Goal: Task Accomplishment & Management: Manage account settings

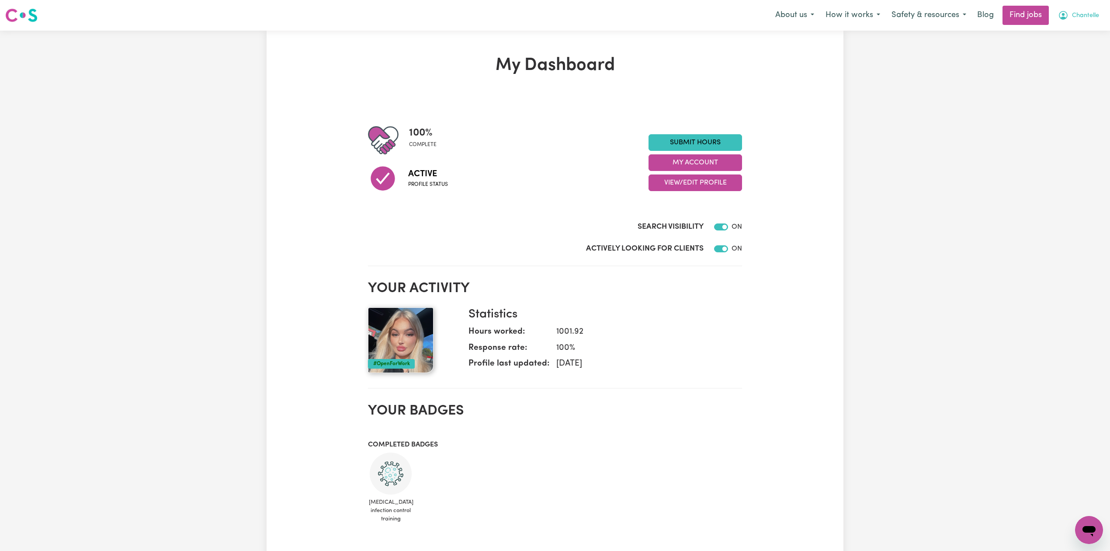
click at [1075, 18] on span "Chantelle" at bounding box center [1085, 16] width 27 height 10
click at [1069, 32] on link "My Account" at bounding box center [1069, 34] width 69 height 17
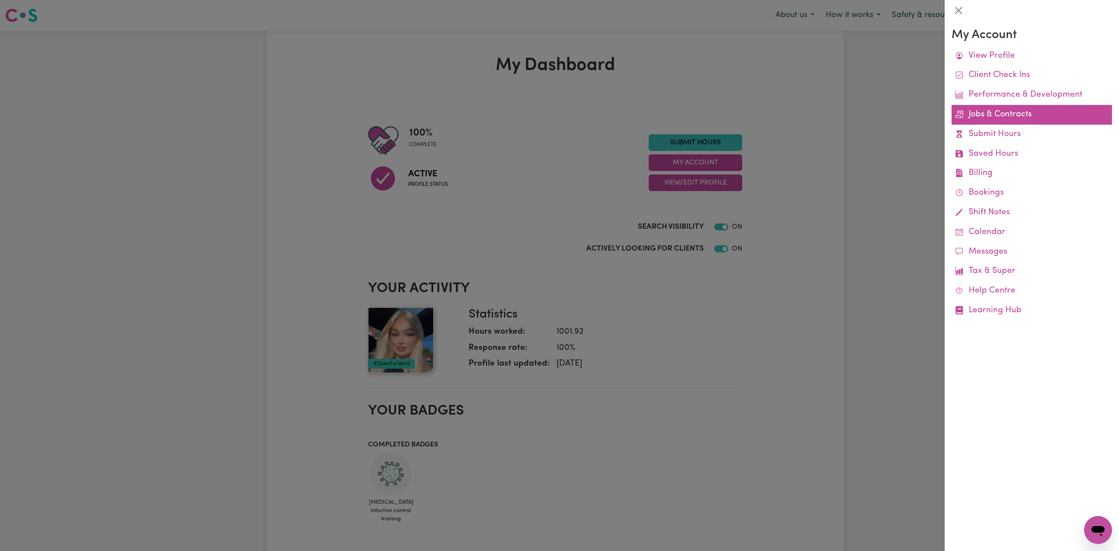
click at [976, 120] on link "Jobs & Contracts" at bounding box center [1031, 115] width 160 height 20
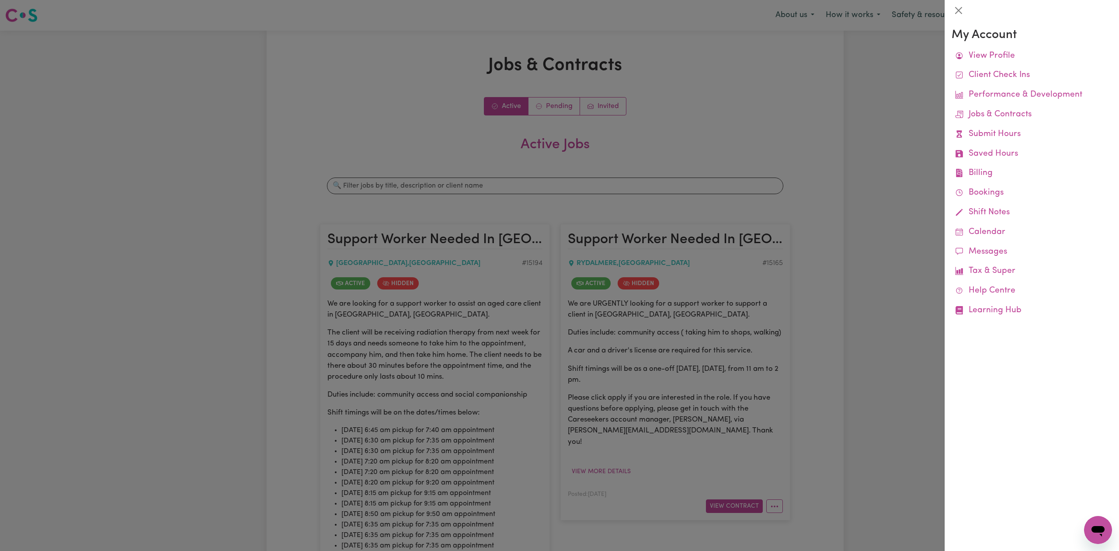
drag, startPoint x: 297, startPoint y: 147, endPoint x: 250, endPoint y: 158, distance: 48.0
click at [297, 147] on div at bounding box center [559, 275] width 1119 height 551
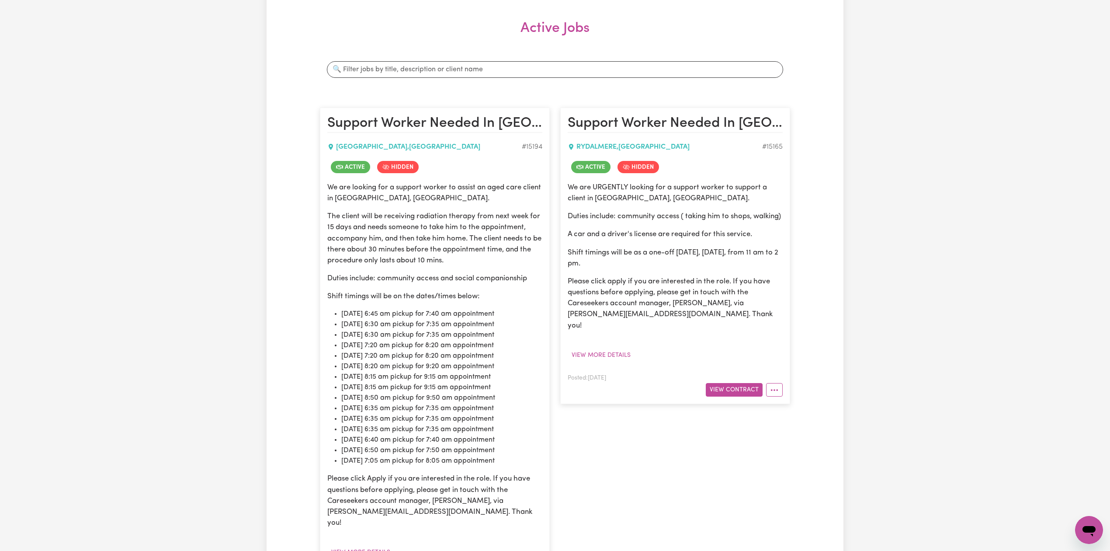
scroll to position [291, 0]
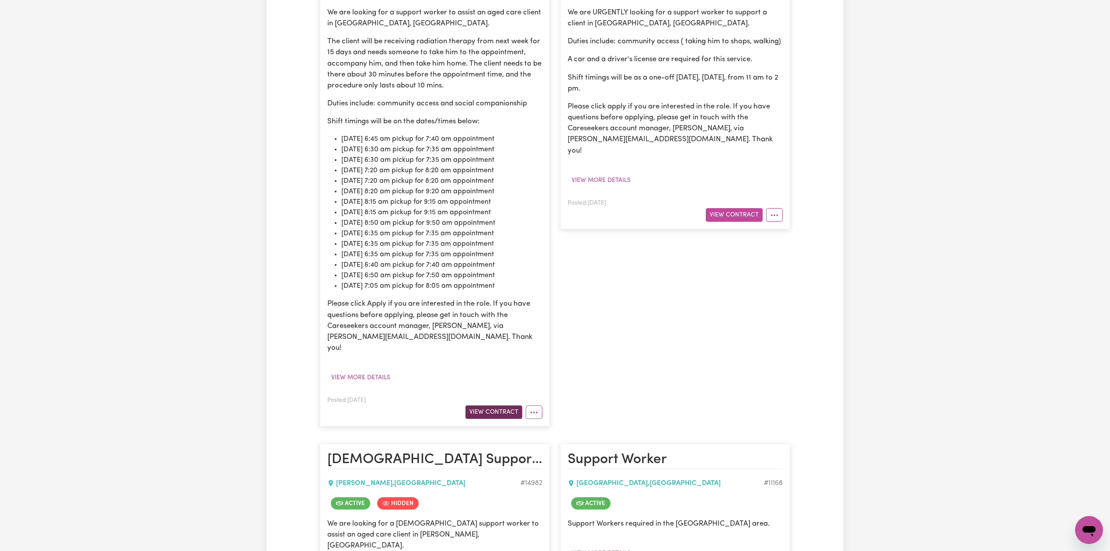
click at [485, 405] on button "View Contract" at bounding box center [493, 412] width 57 height 14
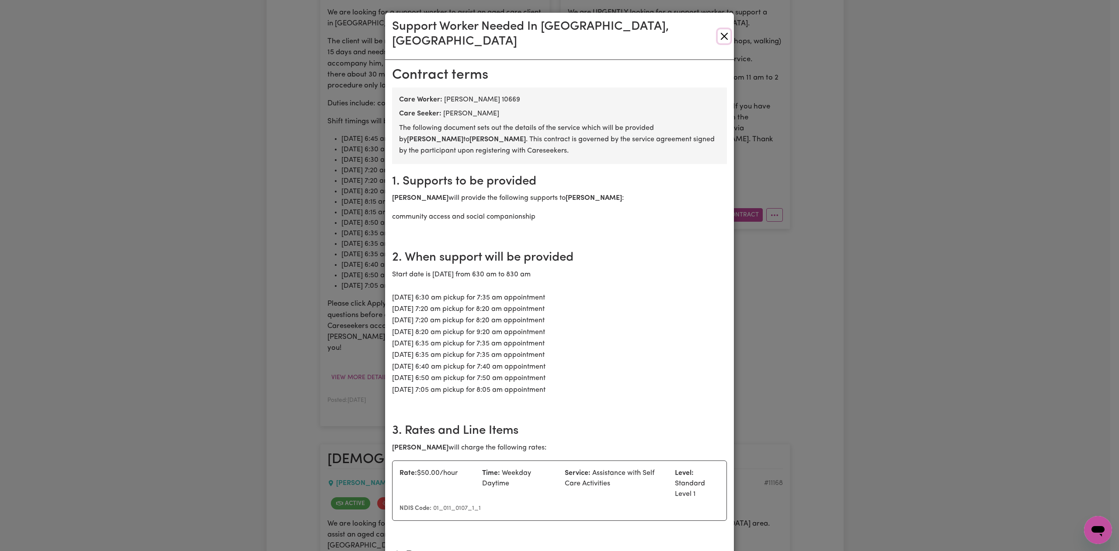
click at [717, 29] on button "Close" at bounding box center [723, 36] width 13 height 14
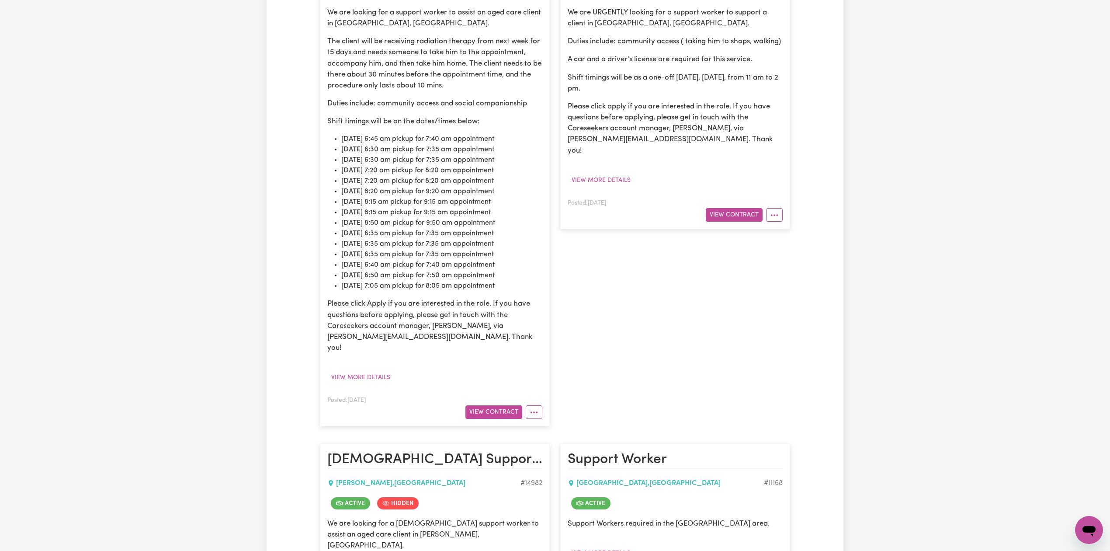
click at [705, 208] on div "View Contract" at bounding box center [675, 215] width 215 height 14
click at [727, 208] on button "View Contract" at bounding box center [734, 215] width 57 height 14
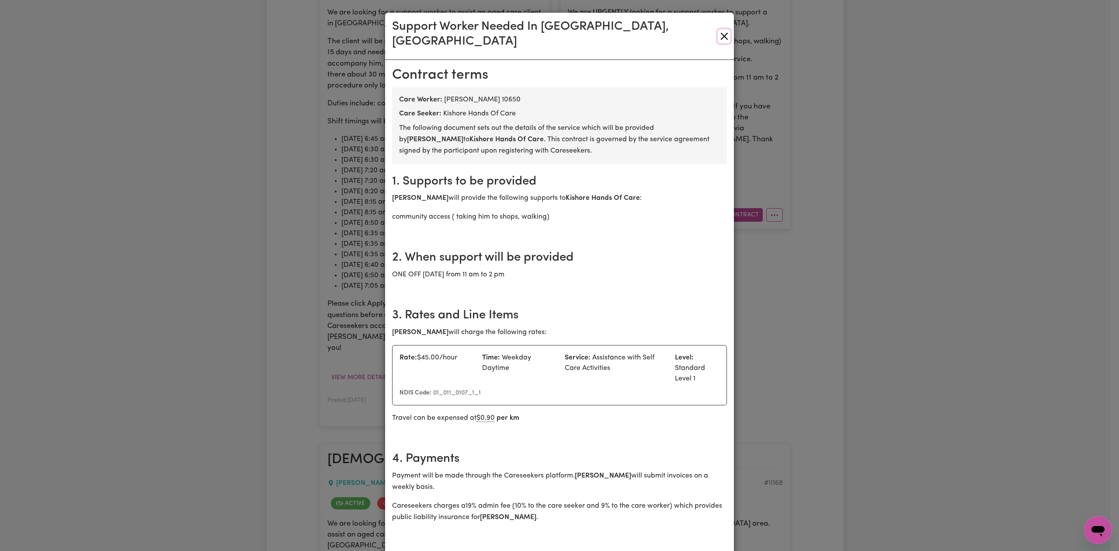
click at [724, 29] on button "Close" at bounding box center [723, 36] width 13 height 14
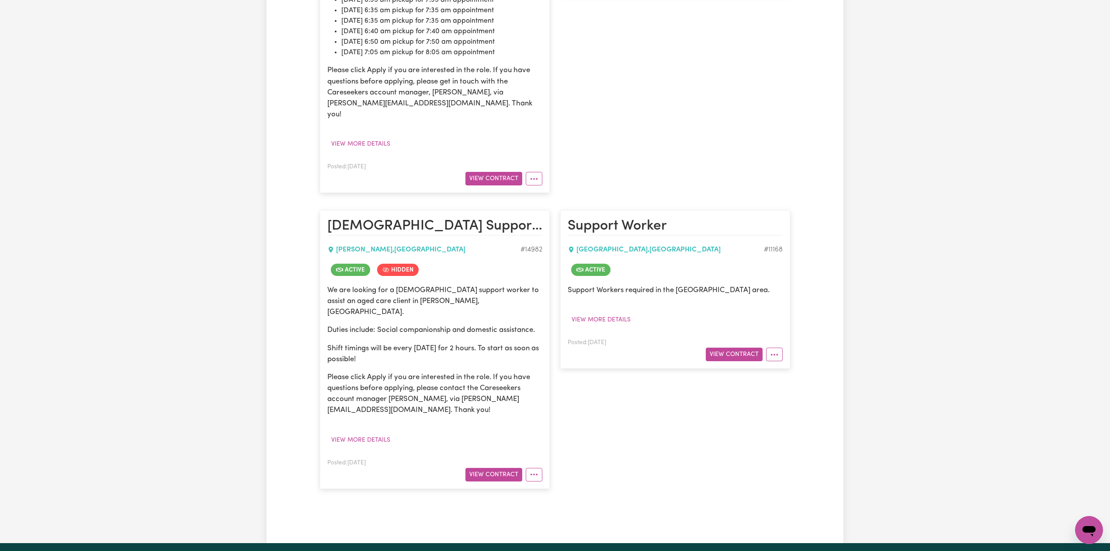
scroll to position [582, 0]
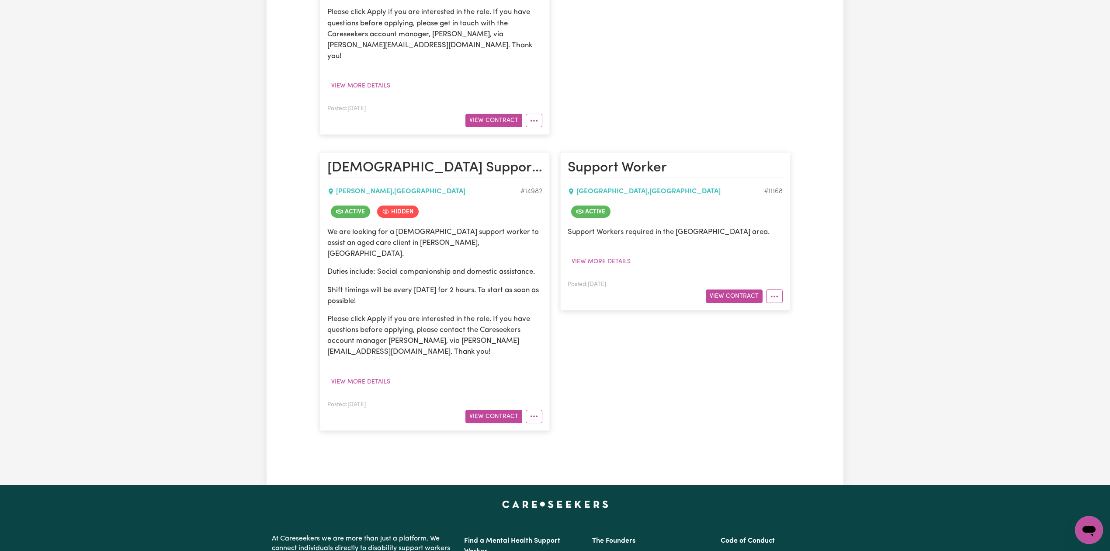
click at [488, 409] on div "View Contract" at bounding box center [434, 416] width 215 height 14
click at [489, 409] on button "View Contract" at bounding box center [493, 416] width 57 height 14
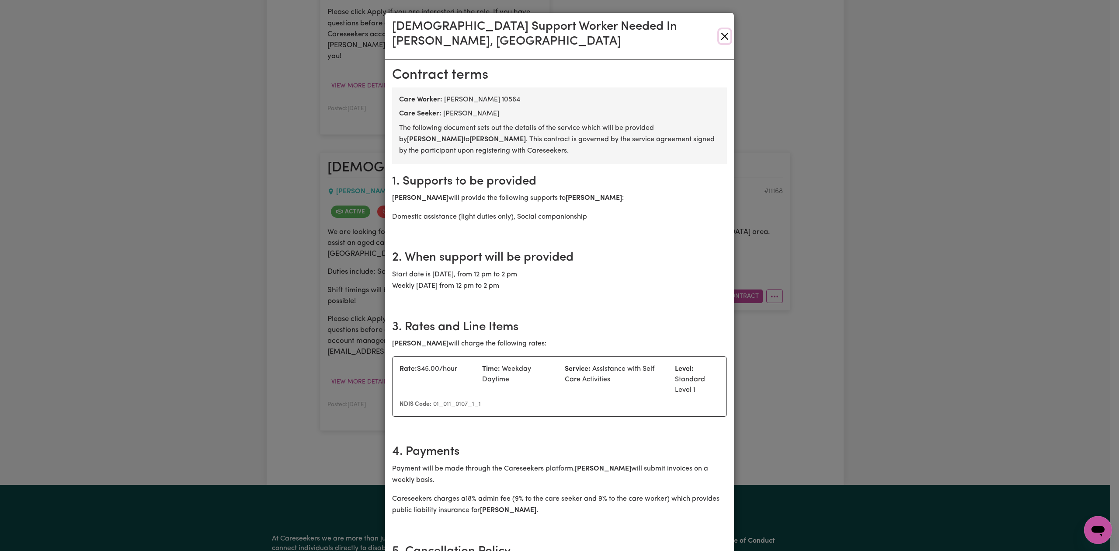
click at [719, 29] on button "Close" at bounding box center [724, 36] width 11 height 14
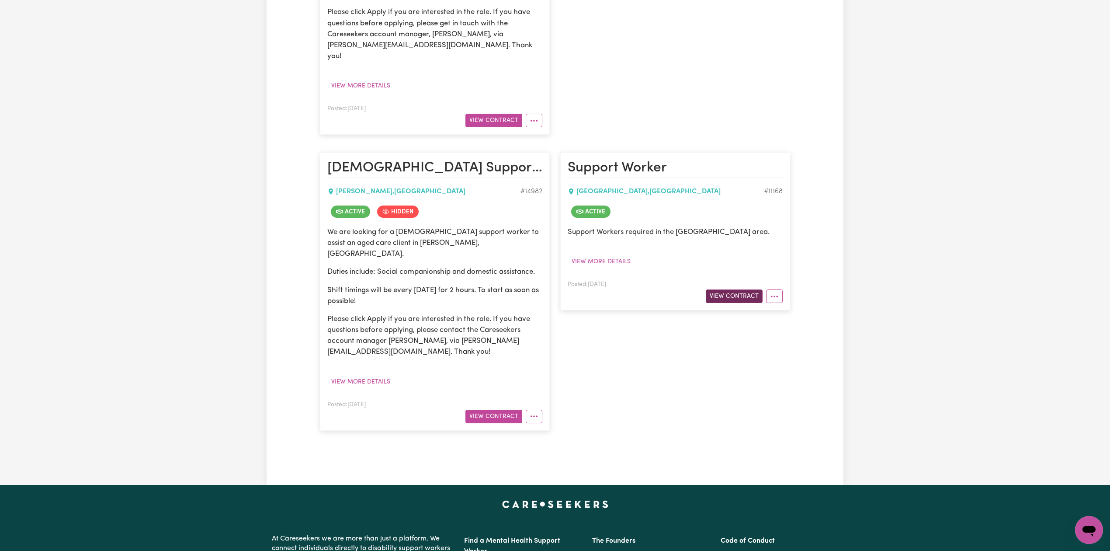
click at [736, 289] on button "View Contract" at bounding box center [734, 296] width 57 height 14
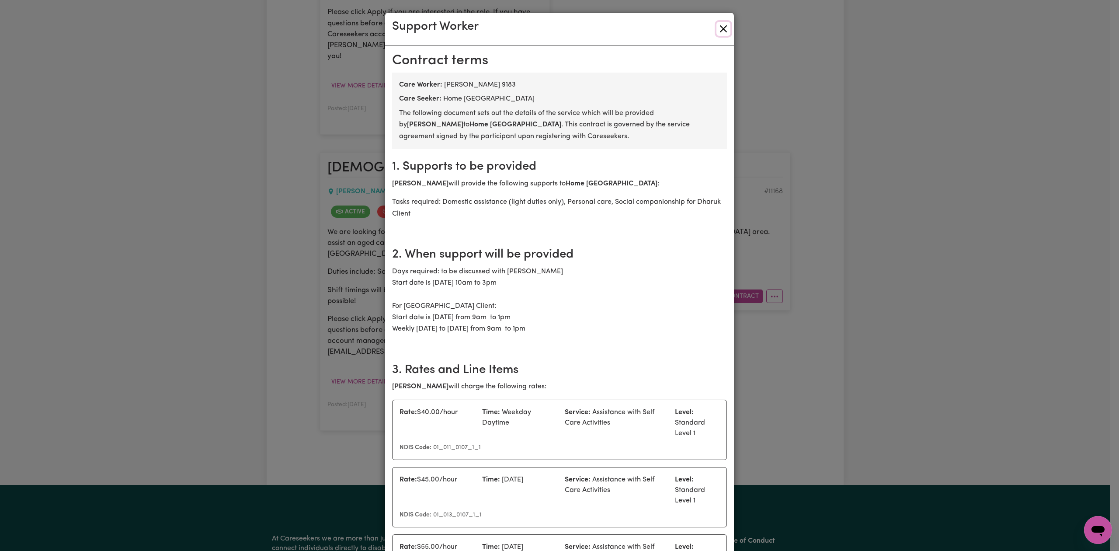
click at [721, 30] on button "Close" at bounding box center [723, 29] width 14 height 14
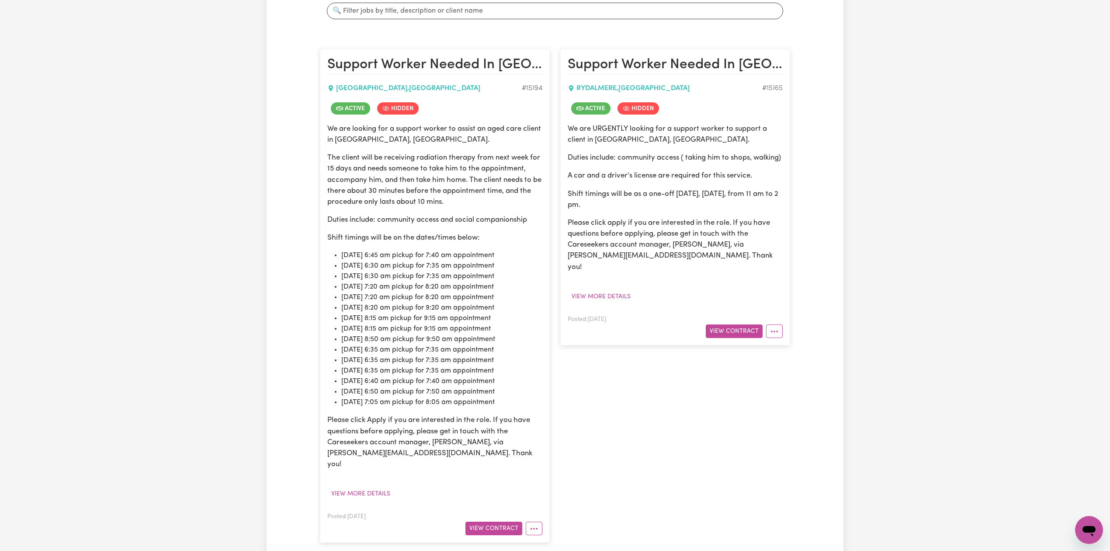
scroll to position [0, 0]
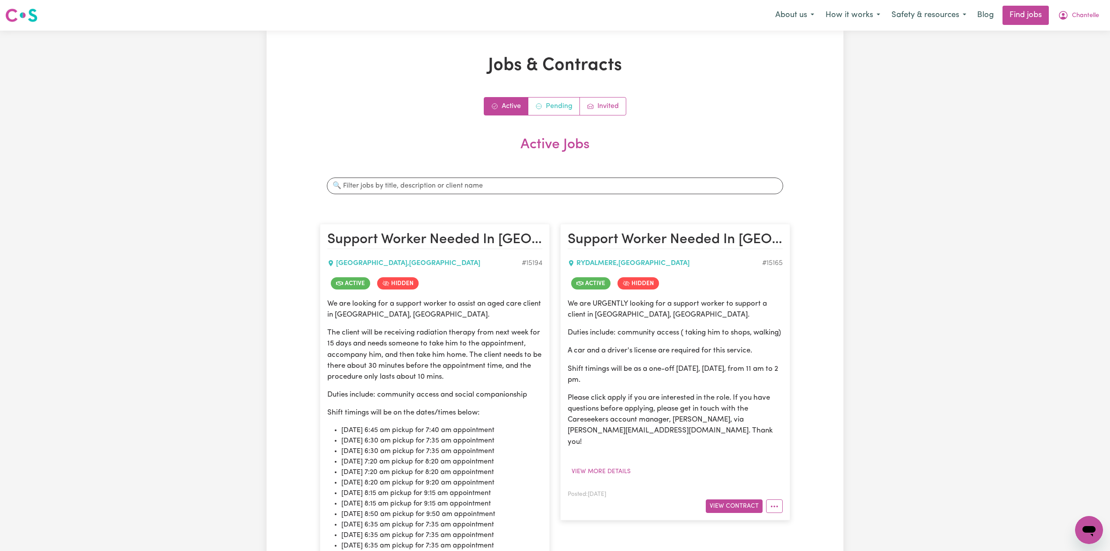
click at [565, 107] on link "Pending" at bounding box center [554, 105] width 52 height 17
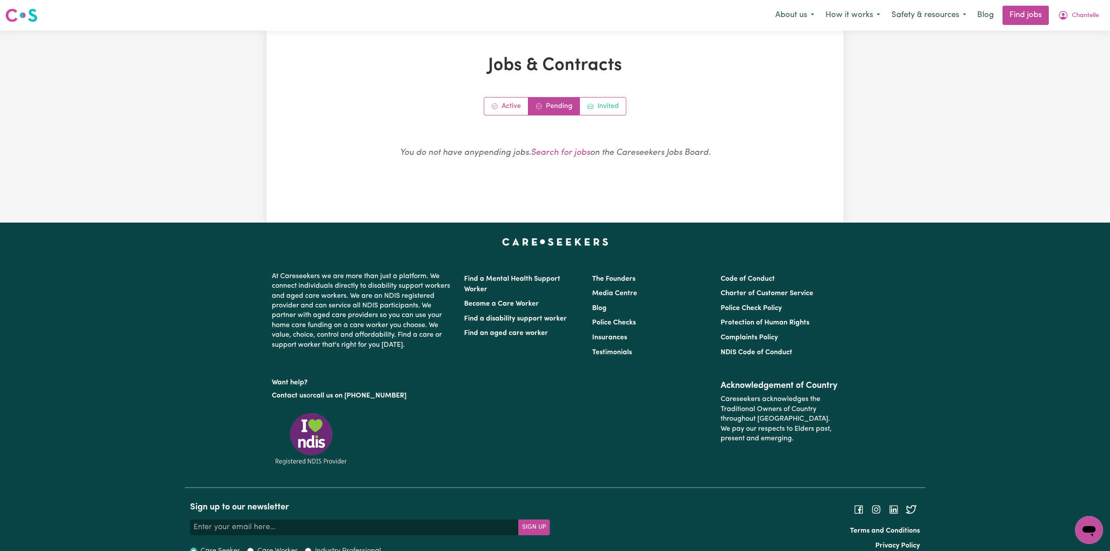
click at [618, 100] on link "Invited" at bounding box center [603, 105] width 46 height 17
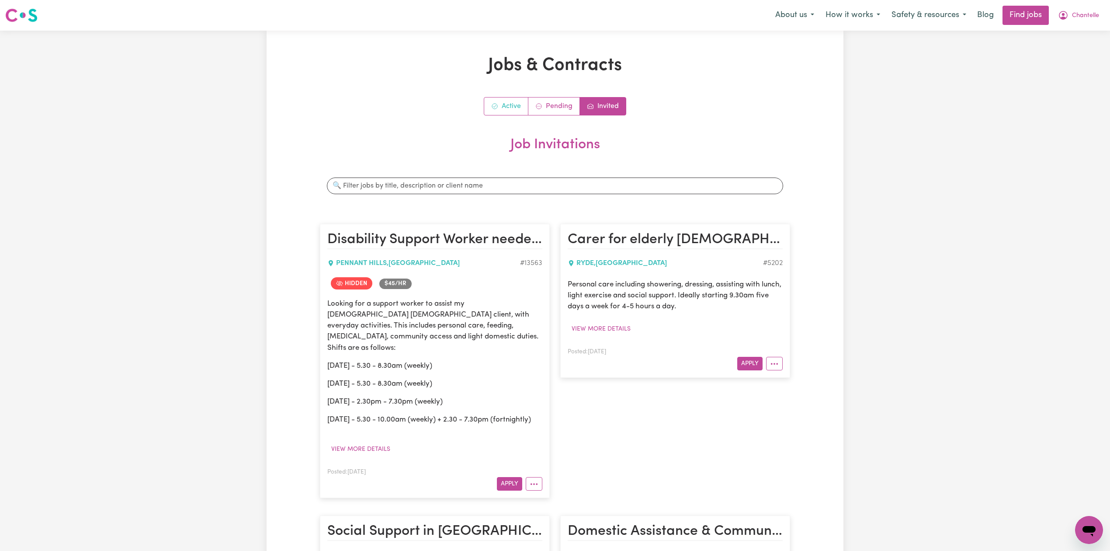
click at [499, 97] on link "Active" at bounding box center [506, 105] width 44 height 17
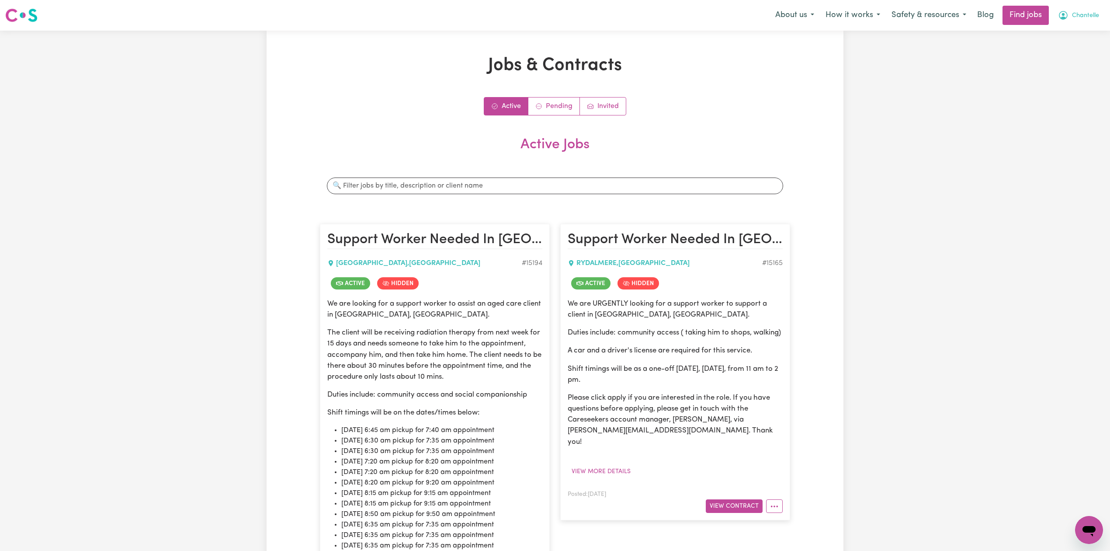
click at [1088, 16] on span "Chantelle" at bounding box center [1085, 16] width 27 height 10
click at [1069, 30] on link "My Account" at bounding box center [1069, 34] width 69 height 17
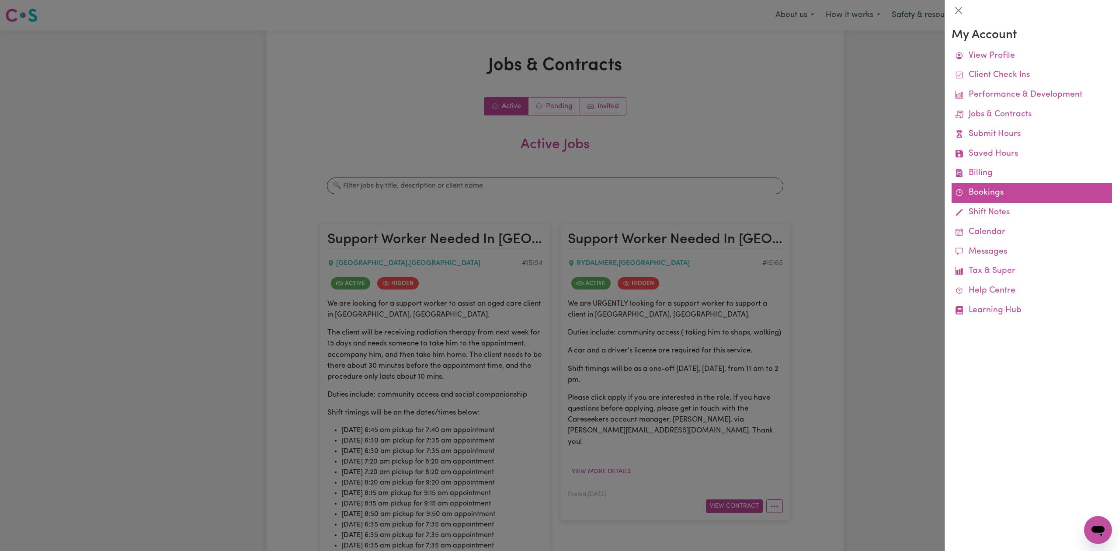
click at [992, 193] on link "Bookings" at bounding box center [1031, 193] width 160 height 20
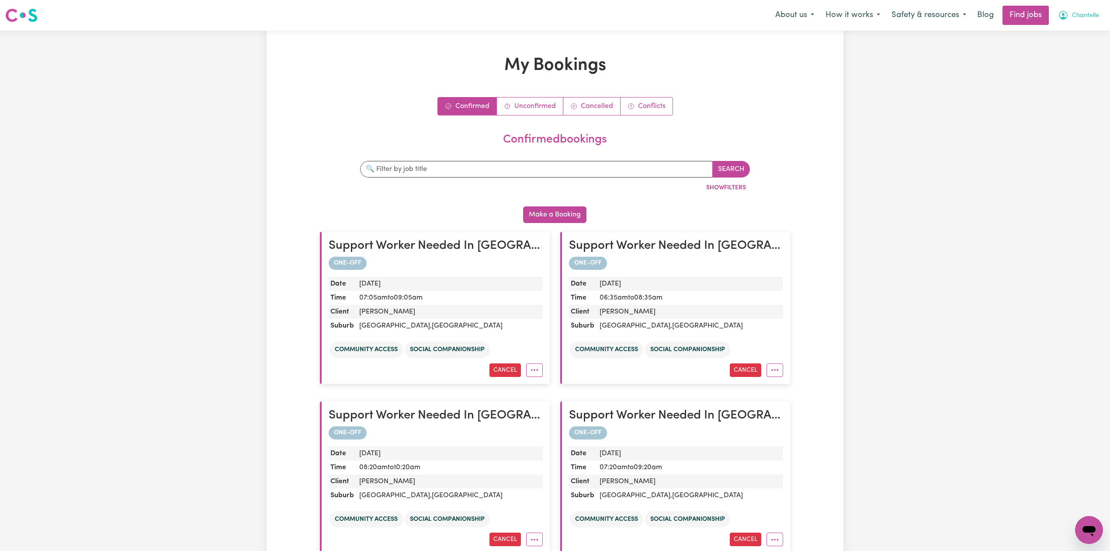
click at [1077, 11] on span "Chantelle" at bounding box center [1085, 16] width 27 height 10
click at [1075, 32] on link "My Account" at bounding box center [1069, 34] width 69 height 17
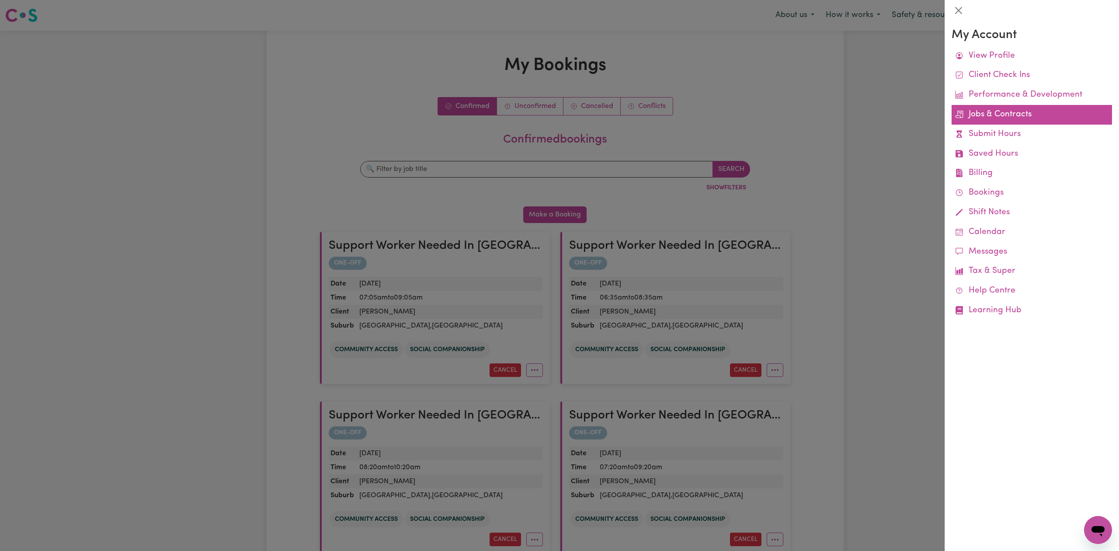
click at [1033, 115] on link "Jobs & Contracts" at bounding box center [1031, 115] width 160 height 20
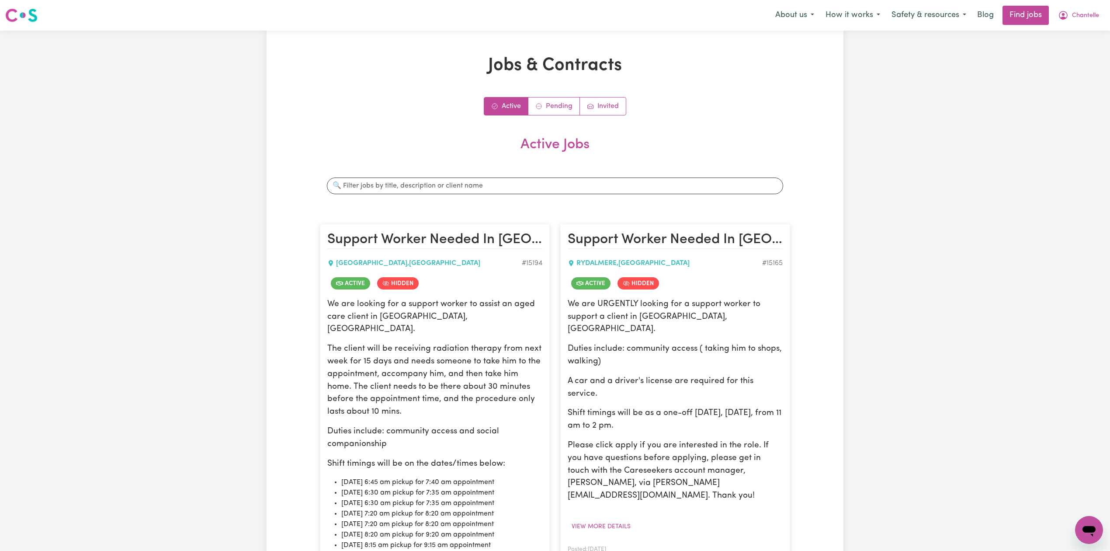
scroll to position [175, 0]
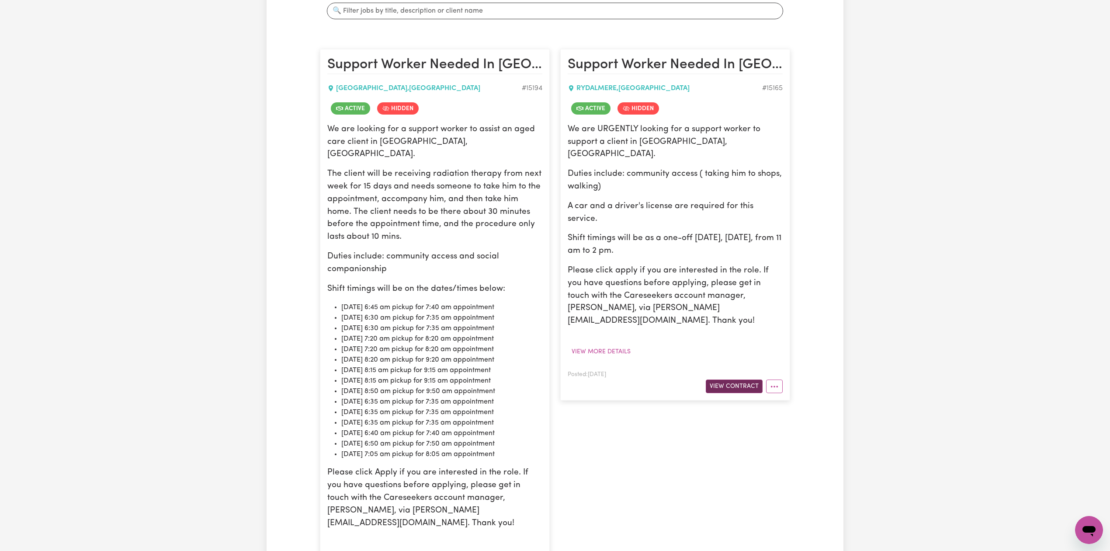
click at [736, 379] on button "View Contract" at bounding box center [734, 386] width 57 height 14
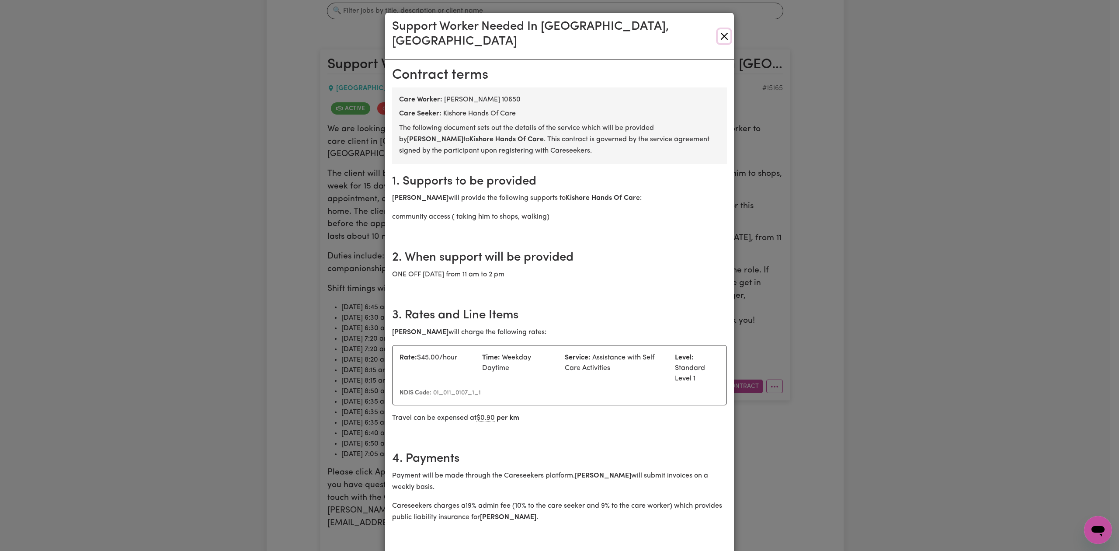
click at [721, 32] on button "Close" at bounding box center [723, 36] width 13 height 14
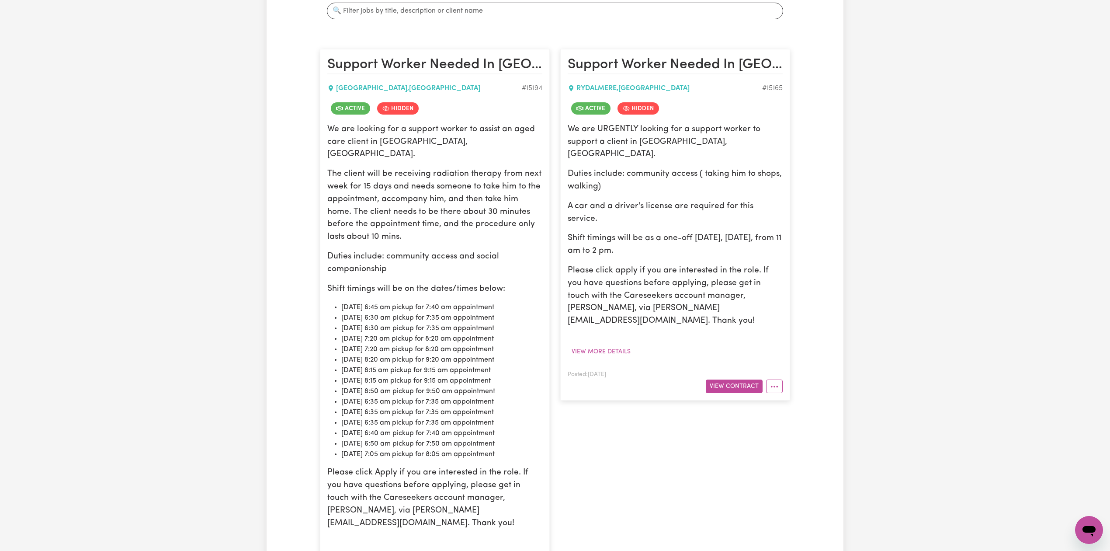
click at [1064, 47] on div "Jobs & Contracts Active Pending Invited Active Jobs Search jobs Support Worker …" at bounding box center [555, 424] width 1110 height 1137
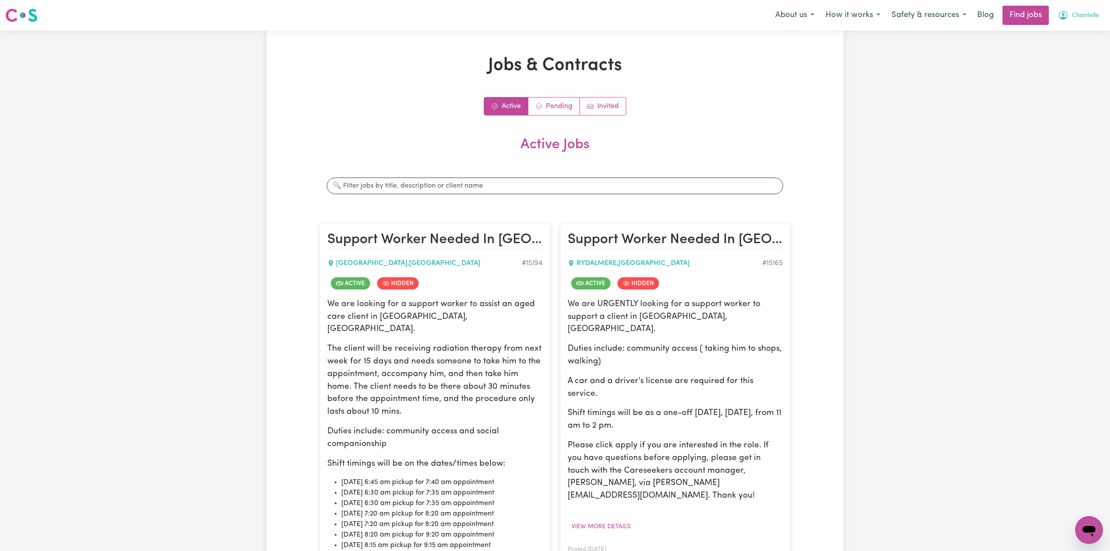
click at [1084, 14] on span "Chantelle" at bounding box center [1085, 16] width 27 height 10
click at [1074, 66] on link "Logout" at bounding box center [1069, 67] width 69 height 17
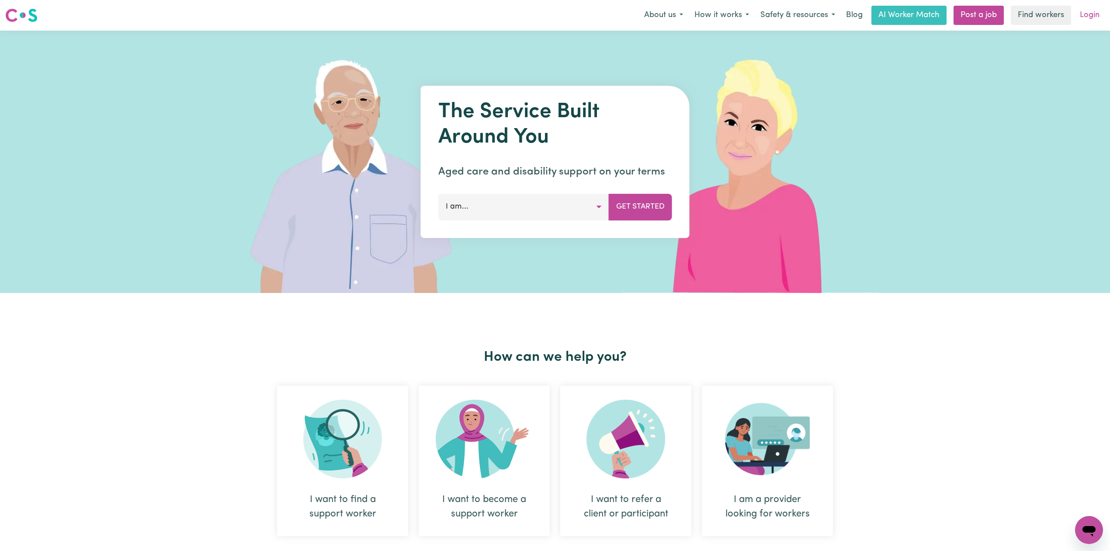
click at [1093, 16] on link "Login" at bounding box center [1089, 15] width 30 height 19
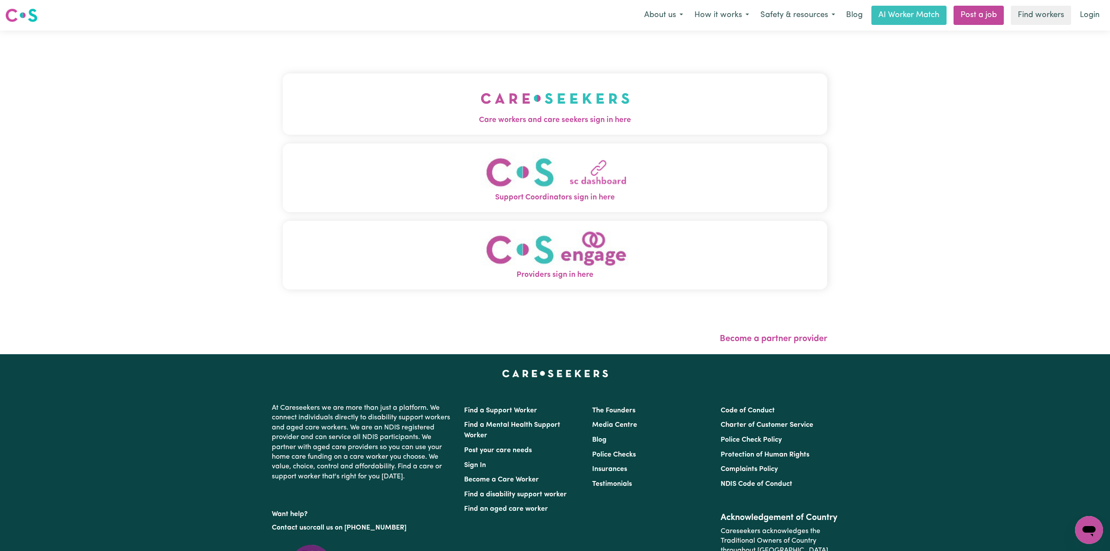
click at [404, 140] on div "Care workers and care seekers sign in here Support Coordinators sign in here Pr…" at bounding box center [555, 185] width 544 height 275
click at [412, 106] on button "Care workers and care seekers sign in here" at bounding box center [555, 103] width 544 height 61
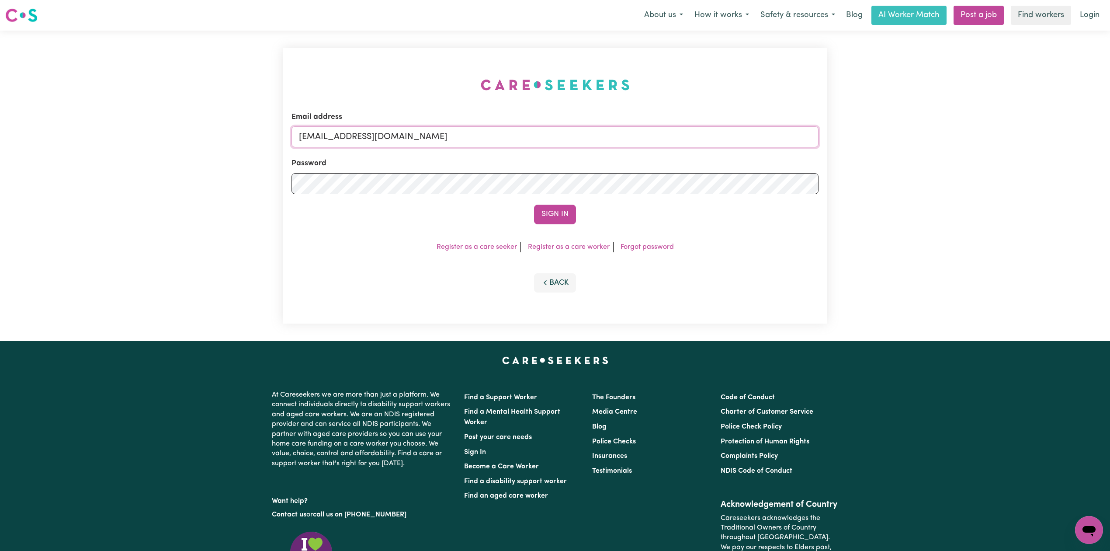
click at [445, 137] on input "[EMAIL_ADDRESS][DOMAIN_NAME]" at bounding box center [554, 136] width 527 height 21
drag, startPoint x: 342, startPoint y: 136, endPoint x: 567, endPoint y: 136, distance: 225.5
click at [567, 136] on input "Superuser~[EMAIL_ADDRESS][DOMAIN_NAME]" at bounding box center [554, 136] width 527 height 21
click at [430, 134] on input "Superuser~[EMAIL_ADDRESS][DOMAIN_NAME]" at bounding box center [554, 136] width 527 height 21
drag, startPoint x: 345, startPoint y: 134, endPoint x: 516, endPoint y: 134, distance: 170.9
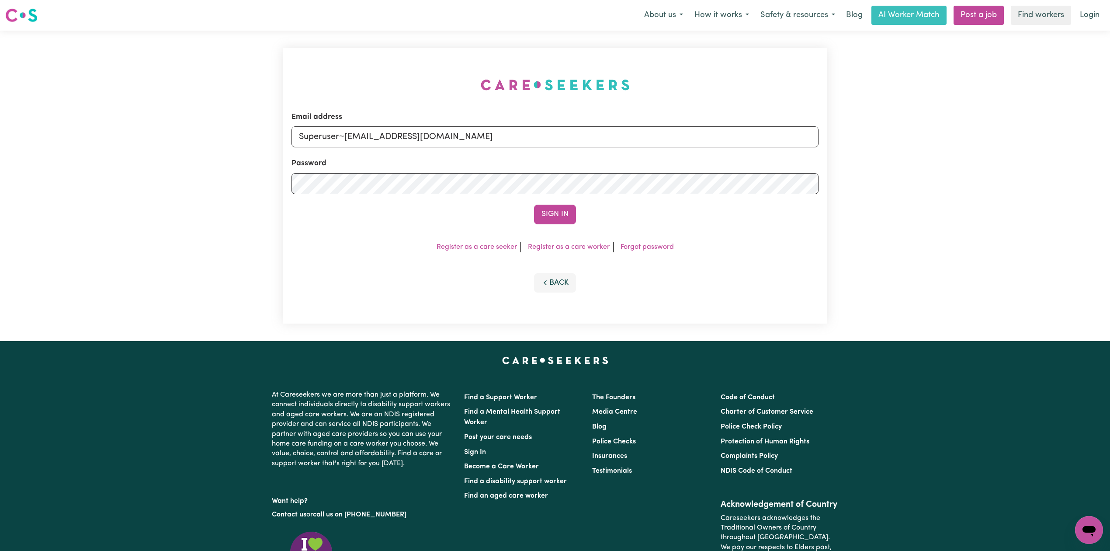
click at [516, 134] on input "Superuser~[EMAIL_ADDRESS][DOMAIN_NAME]" at bounding box center [554, 136] width 527 height 21
type input "Superuser~[EMAIL_ADDRESS][DOMAIN_NAME]"
click at [565, 209] on button "Sign In" at bounding box center [555, 213] width 42 height 19
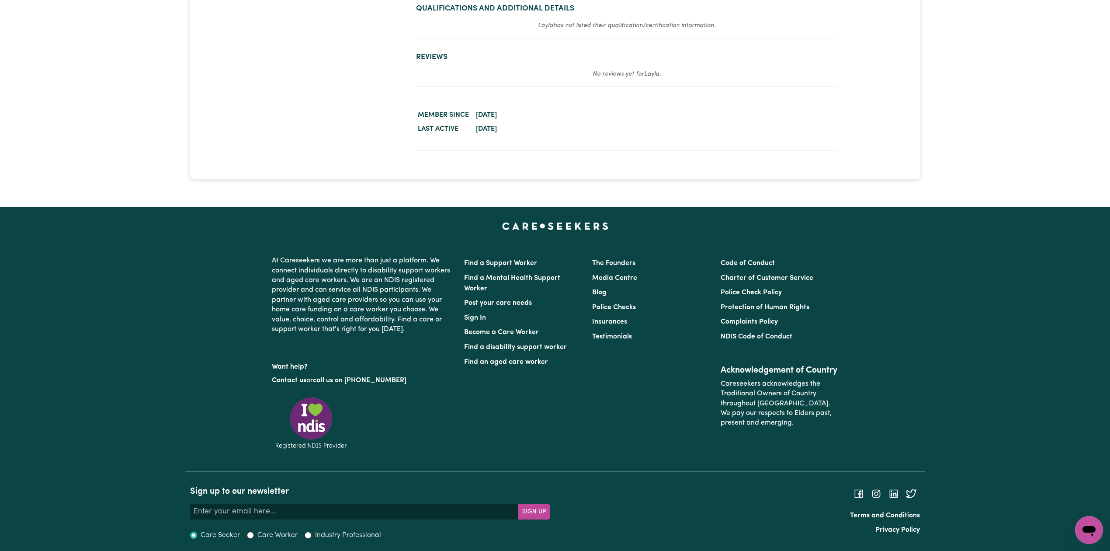
scroll to position [659, 0]
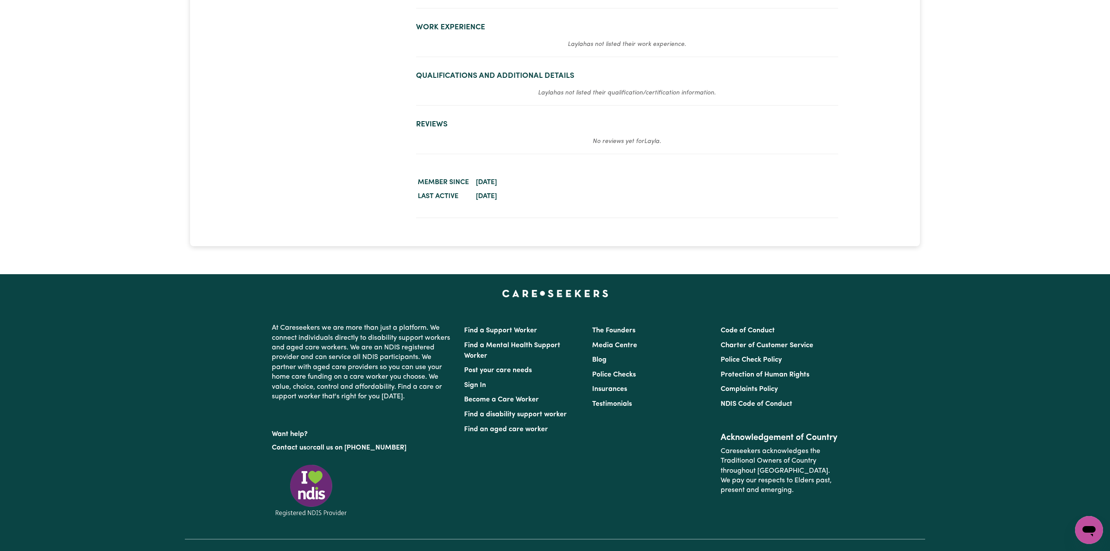
click at [933, 281] on footer "At Careseekers we are more than just a platform. We connect individuals directl…" at bounding box center [555, 448] width 1110 height 348
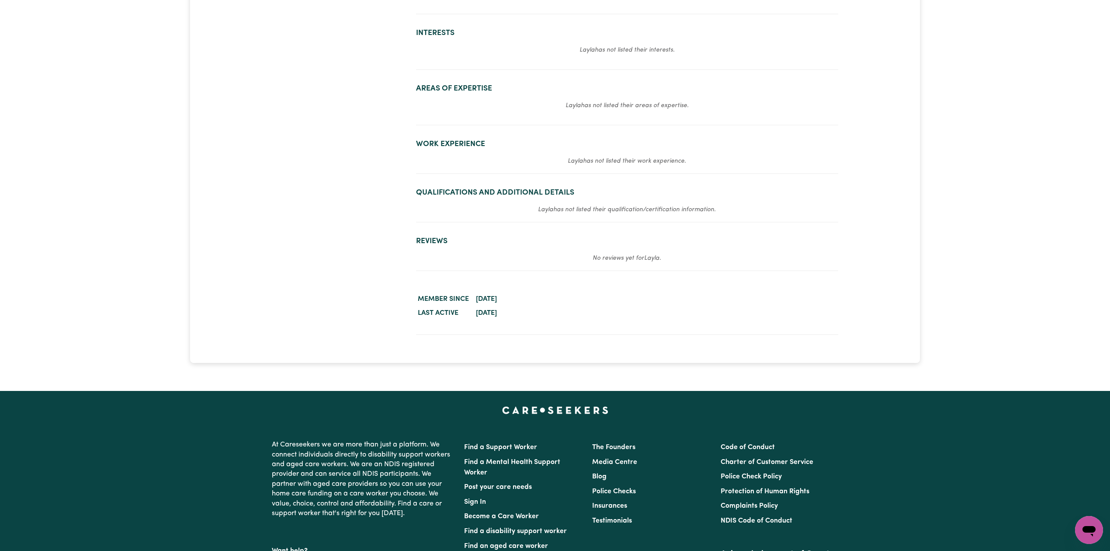
scroll to position [426, 0]
